Goal: Task Accomplishment & Management: Manage account settings

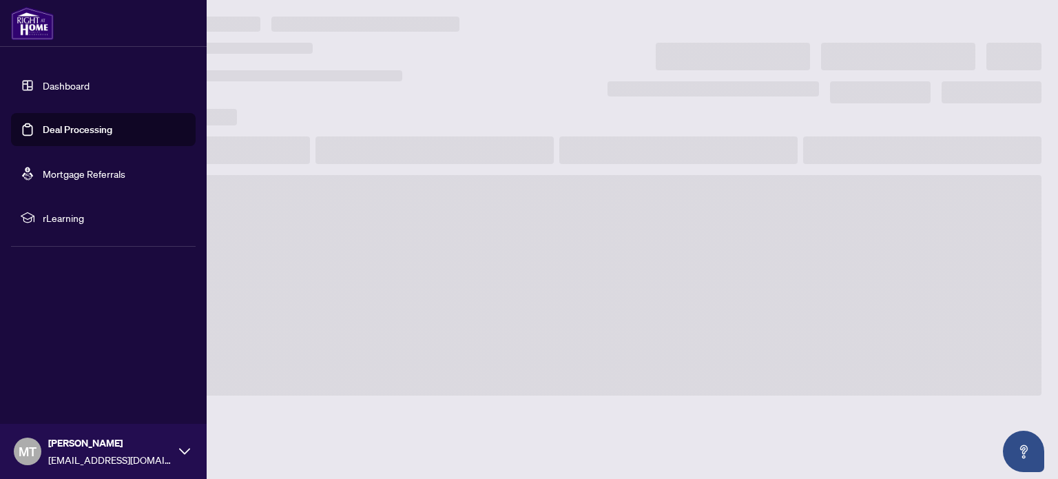
click at [66, 126] on link "Deal Processing" at bounding box center [78, 129] width 70 height 12
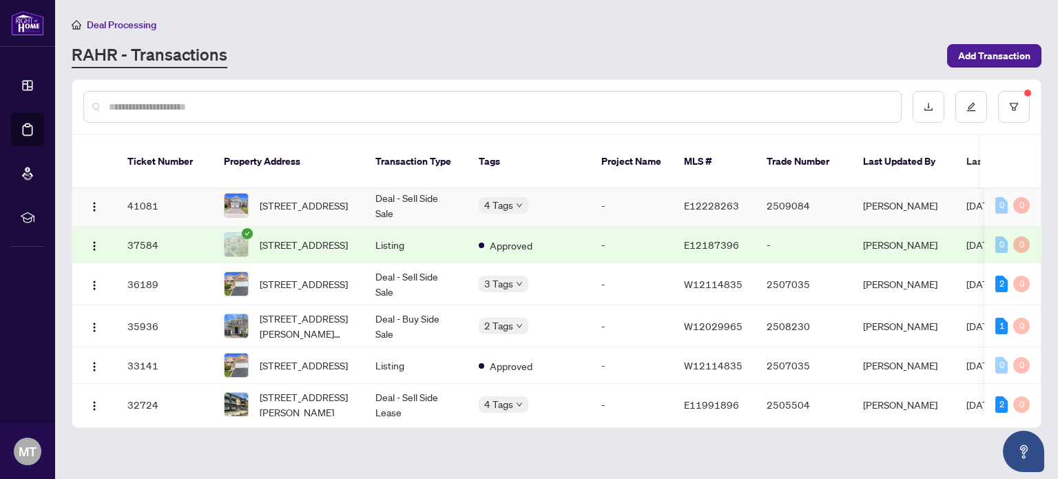
scroll to position [275, 0]
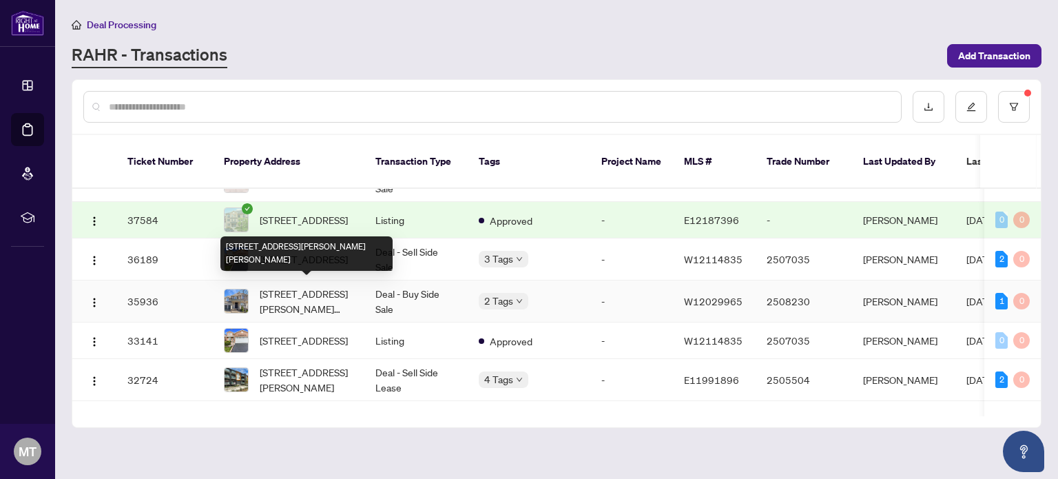
click at [318, 288] on span "[STREET_ADDRESS][PERSON_NAME][PERSON_NAME]" at bounding box center [307, 301] width 94 height 30
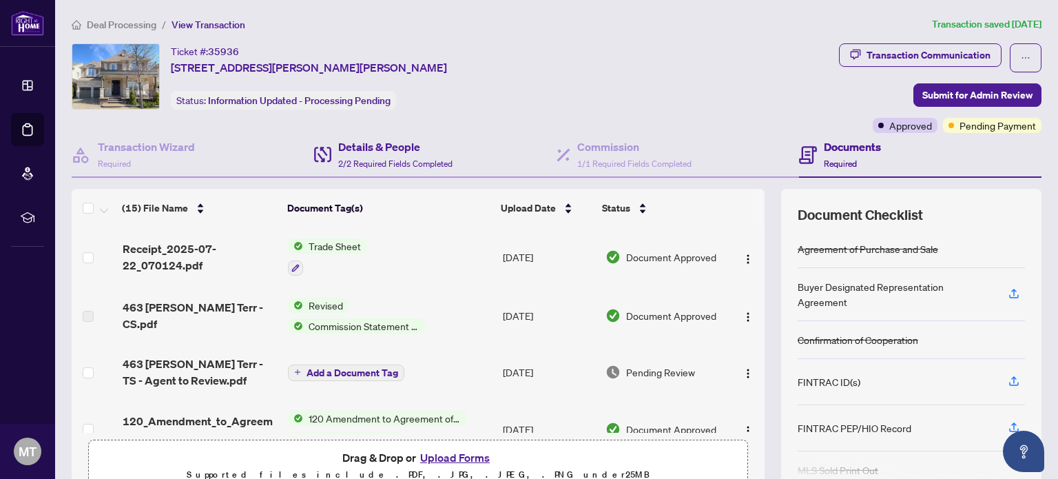
scroll to position [69, 0]
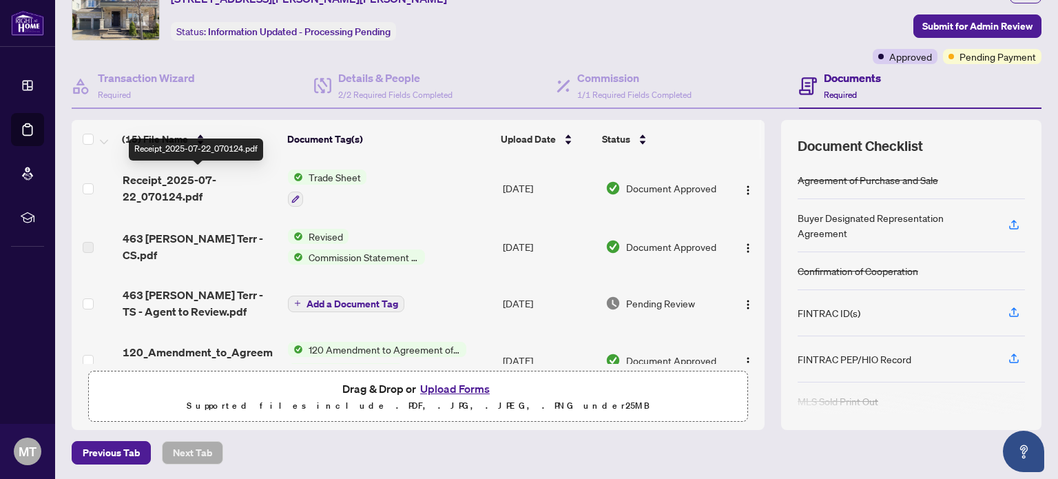
click at [200, 176] on span "Receipt_2025-07-22_070124.pdf" at bounding box center [200, 187] width 155 height 33
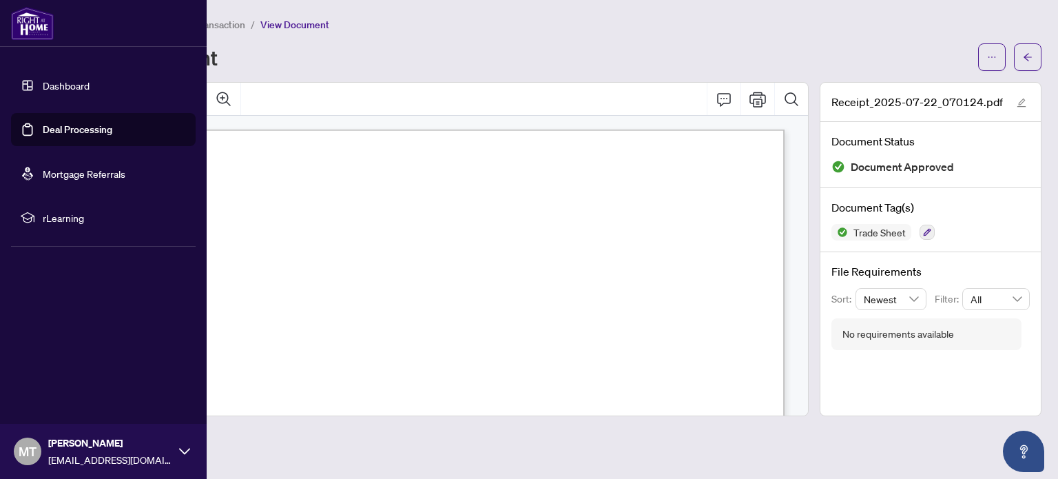
click at [70, 125] on link "Deal Processing" at bounding box center [78, 129] width 70 height 12
